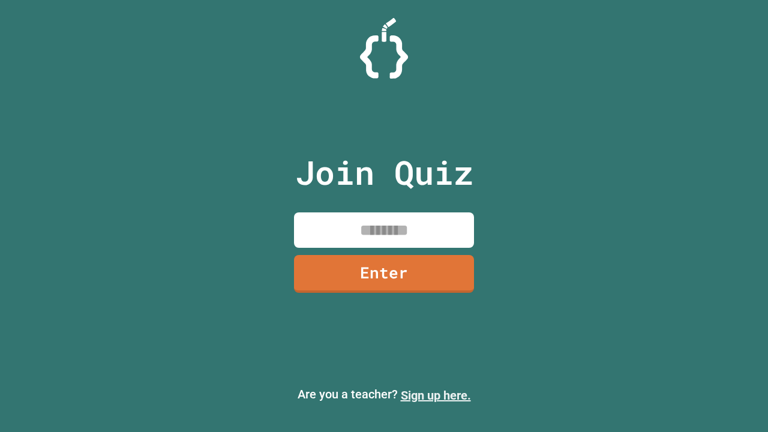
click at [436, 396] on link "Sign up here." at bounding box center [436, 395] width 70 height 14
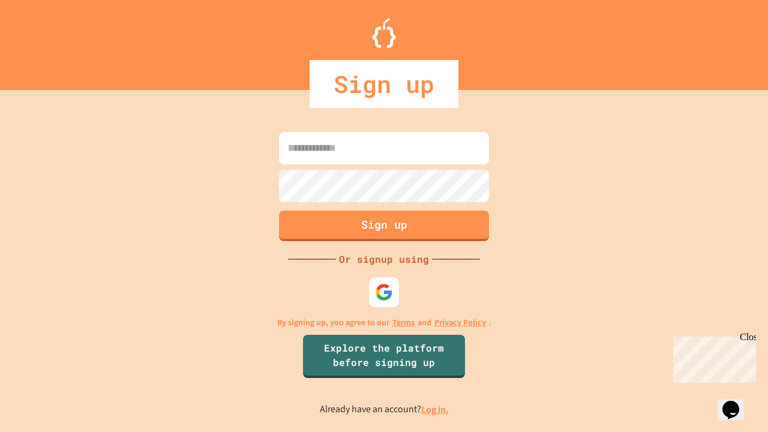
click at [436, 409] on link "Log in." at bounding box center [435, 409] width 28 height 13
